Goal: Task Accomplishment & Management: Manage account settings

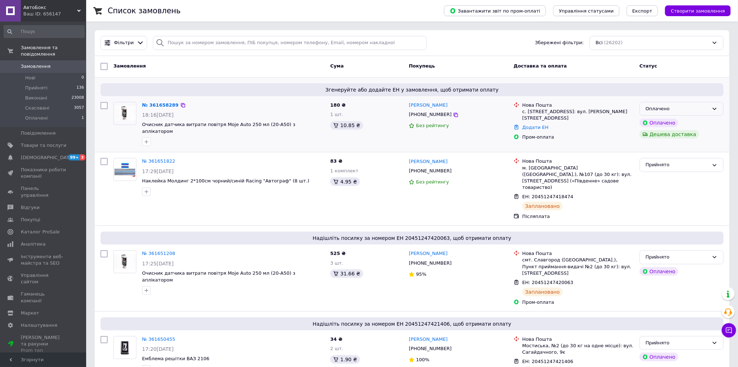
click at [669, 109] on div "Оплачено" at bounding box center [676, 109] width 63 height 8
click at [666, 123] on li "Прийнято" at bounding box center [681, 123] width 83 height 13
click at [163, 105] on link "№ 361658289" at bounding box center [158, 104] width 33 height 5
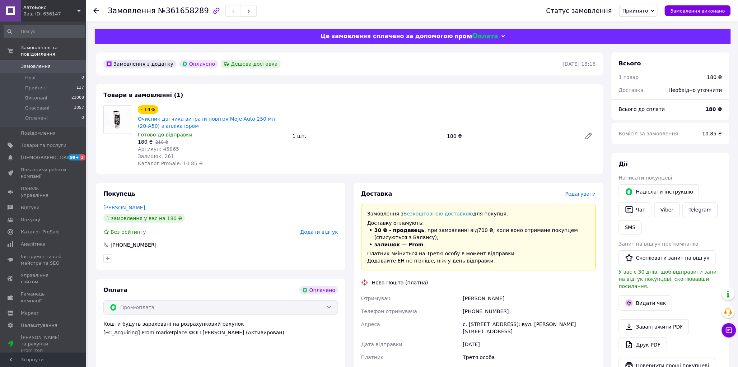
click at [578, 193] on span "Редагувати" at bounding box center [580, 194] width 30 height 6
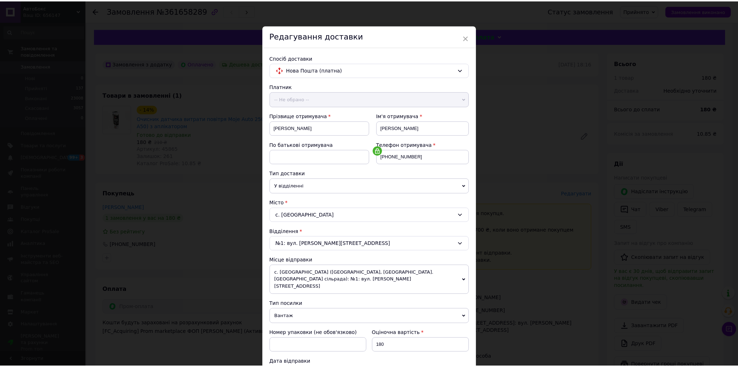
scroll to position [198, 0]
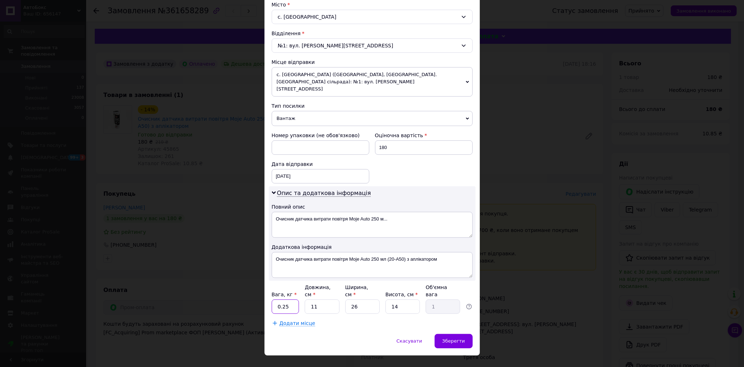
click at [296, 299] on input "0.25" at bounding box center [286, 306] width 28 height 14
type input "0.5"
click at [324, 299] on input "11" at bounding box center [322, 306] width 34 height 14
type input "1"
type input "0.1"
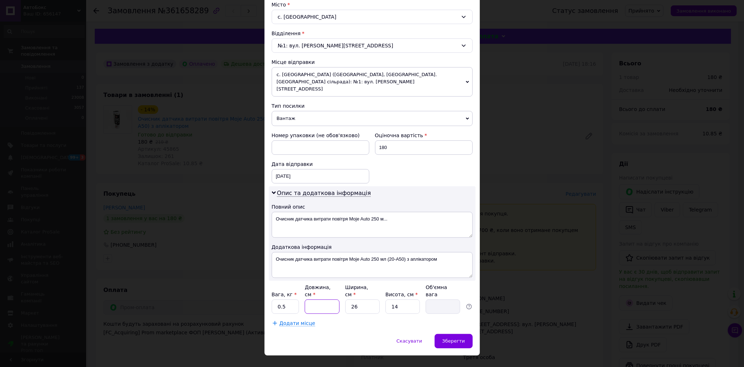
type input "1"
type input "0.1"
type input "15"
type input "1.37"
type input "15"
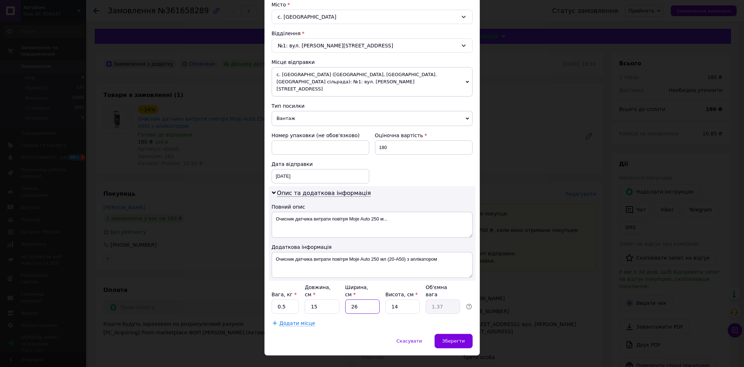
click at [361, 299] on input "26" at bounding box center [362, 306] width 34 height 14
type input "2"
type input "0.11"
type input "1"
type input "0.1"
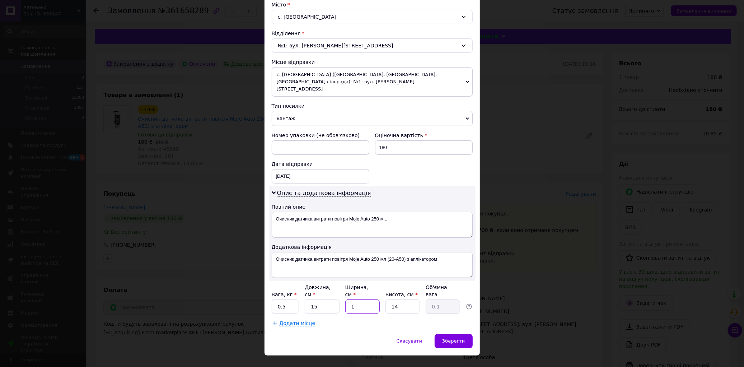
type input "13"
type input "0.68"
type input "13"
click at [401, 299] on input "14" at bounding box center [402, 306] width 34 height 14
type input "1"
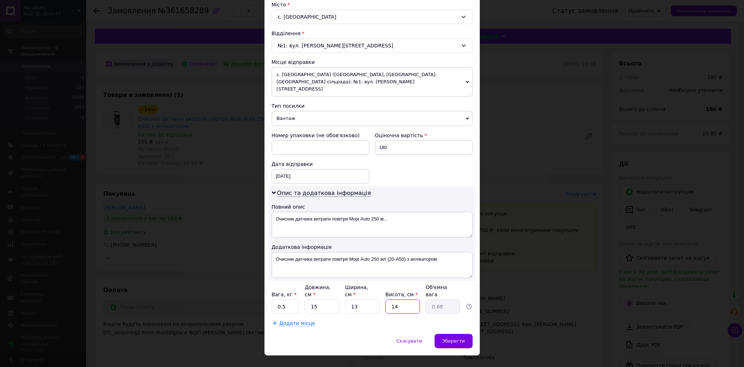
type input "0.1"
type input "1"
type input "0.1"
type input "10"
type input "0.49"
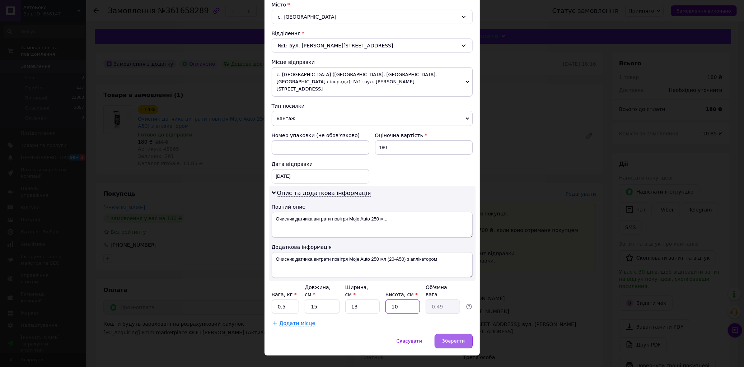
type input "10"
click at [451, 330] on span "Зберегти" at bounding box center [453, 340] width 23 height 5
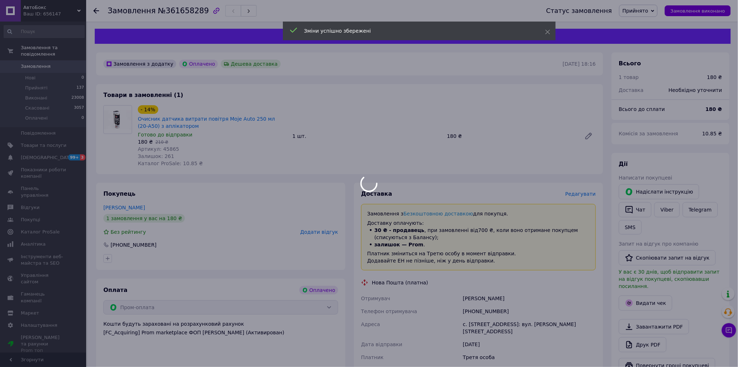
scroll to position [119, 0]
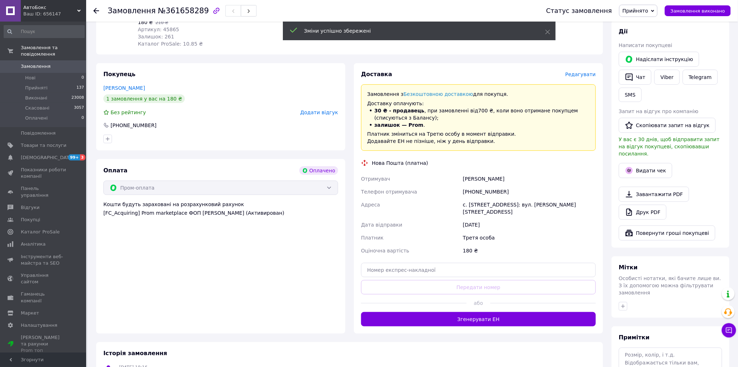
click at [467, 313] on button "Згенерувати ЕН" at bounding box center [478, 319] width 235 height 14
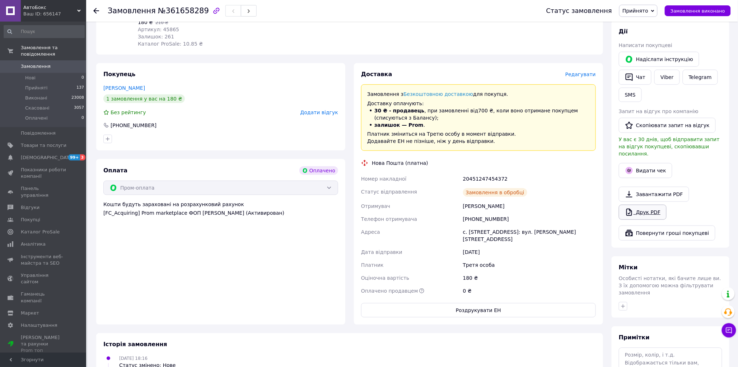
click at [644, 206] on link "Друк PDF" at bounding box center [643, 212] width 48 height 15
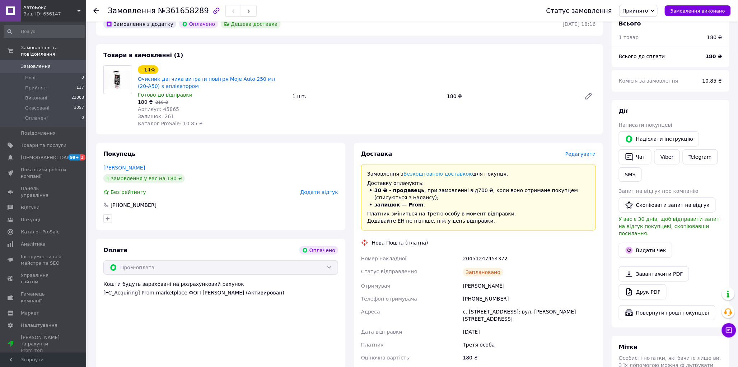
scroll to position [0, 0]
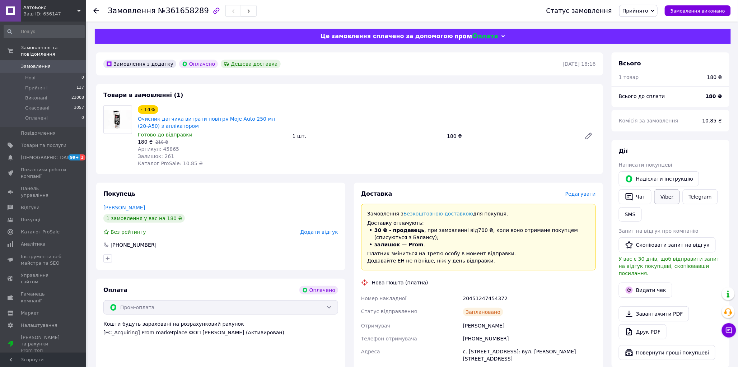
click at [666, 198] on link "Viber" at bounding box center [666, 196] width 25 height 15
click at [49, 151] on link "Сповіщення 99+ 3" at bounding box center [44, 157] width 88 height 12
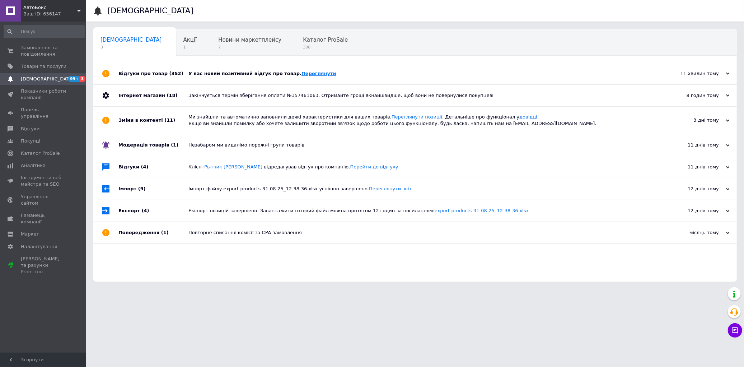
click at [301, 74] on link "Переглянути" at bounding box center [318, 73] width 35 height 5
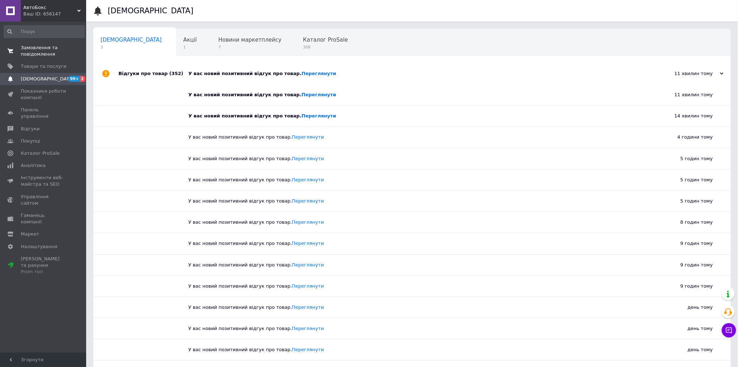
click at [44, 52] on span "Замовлення та повідомлення" at bounding box center [44, 50] width 46 height 13
